Goal: Navigation & Orientation: Find specific page/section

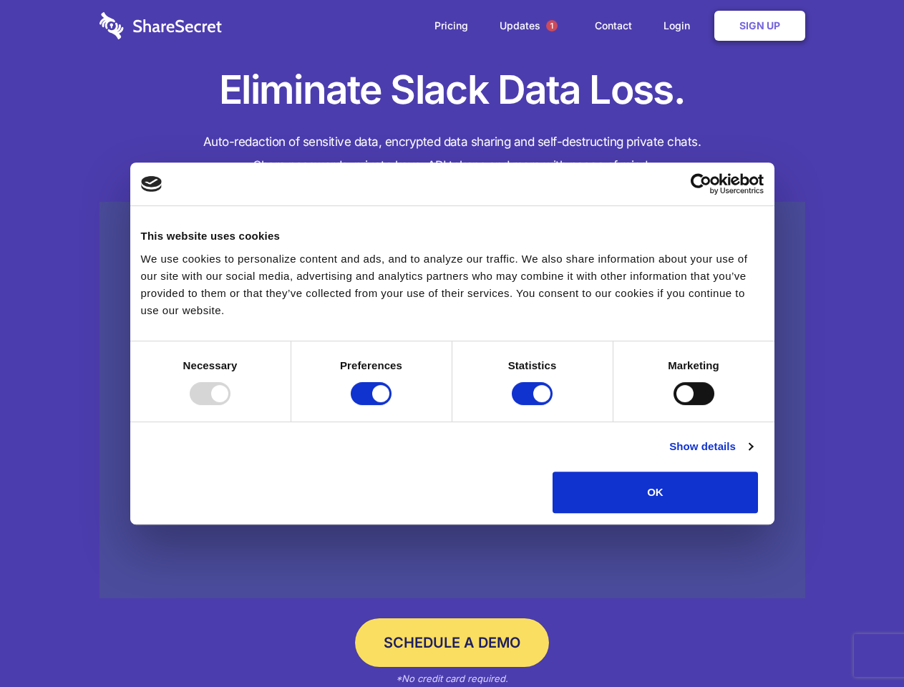
click at [230, 405] on div at bounding box center [210, 393] width 41 height 23
click at [391, 405] on input "Preferences" at bounding box center [371, 393] width 41 height 23
checkbox input "false"
click at [534, 405] on input "Statistics" at bounding box center [532, 393] width 41 height 23
checkbox input "false"
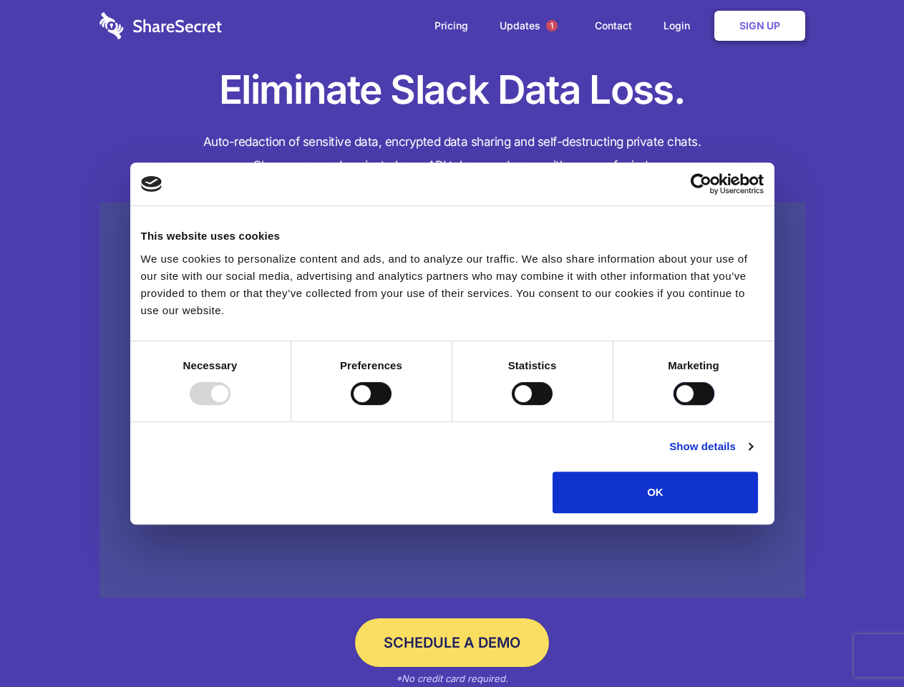
click at [673, 405] on input "Marketing" at bounding box center [693, 393] width 41 height 23
checkbox input "true"
click at [752, 455] on link "Show details" at bounding box center [710, 446] width 83 height 17
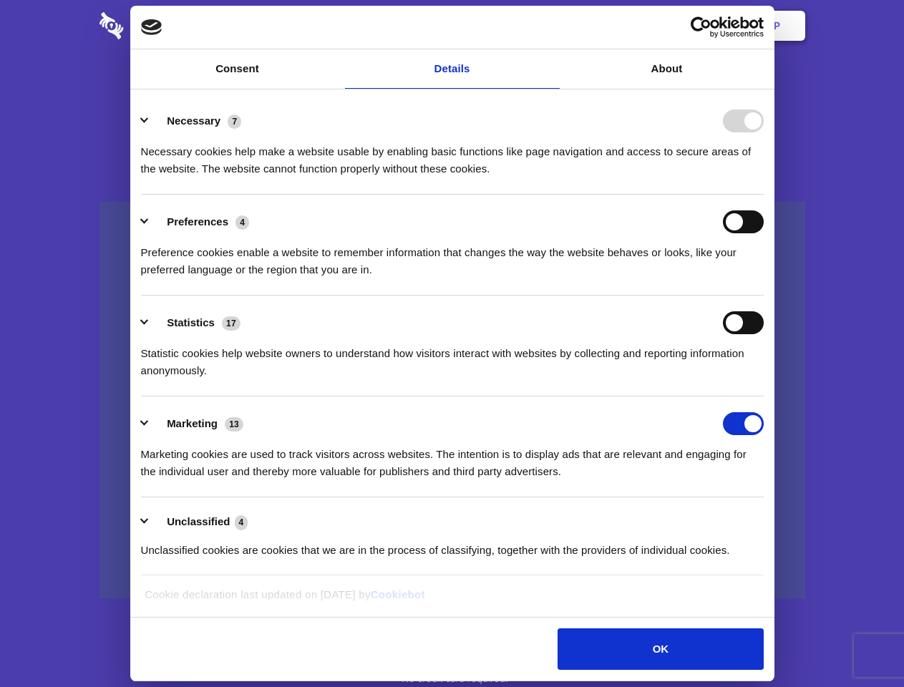
click at [764, 195] on li "Necessary 7 Necessary cookies help make a website usable by enabling basic func…" at bounding box center [452, 144] width 623 height 101
click at [551, 26] on span "1" at bounding box center [551, 25] width 11 height 11
